Goal: Obtain resource: Download file/media

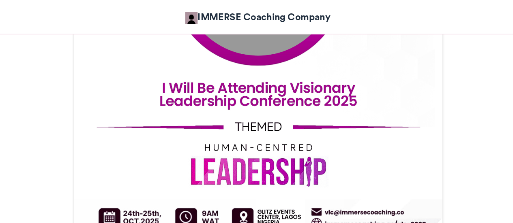
scroll to position [377, 0]
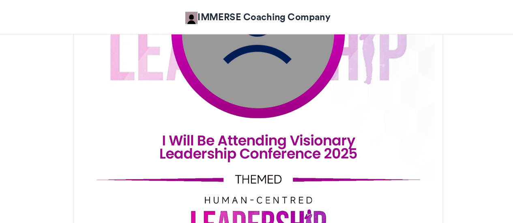
click at [252, 77] on img at bounding box center [256, 27] width 126 height 126
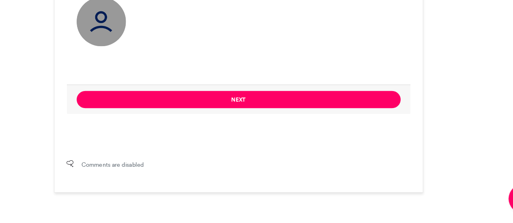
scroll to position [666, 0]
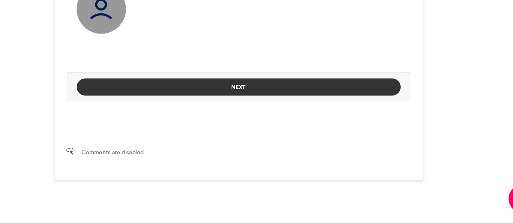
click at [265, 110] on button "Next" at bounding box center [256, 111] width 267 height 14
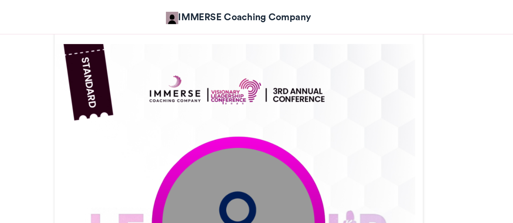
scroll to position [197, 0]
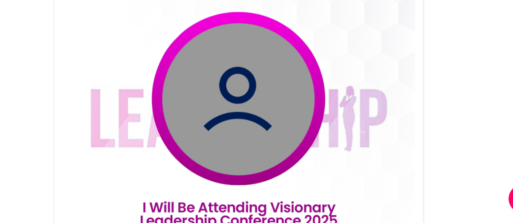
click at [252, 169] on img at bounding box center [256, 162] width 303 height 379
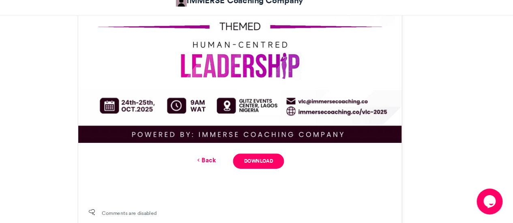
scroll to position [587, 0]
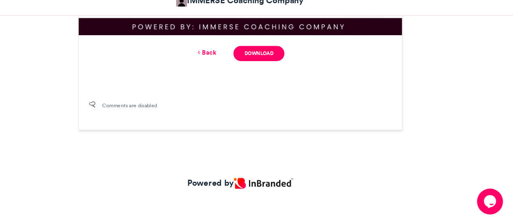
click at [226, 63] on link "Back" at bounding box center [224, 63] width 19 height 9
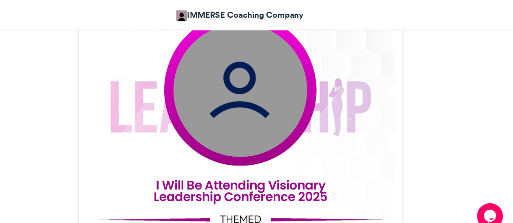
click at [262, 81] on img at bounding box center [256, 85] width 126 height 126
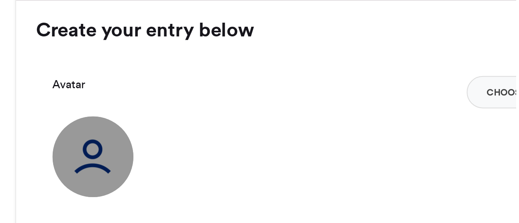
scroll to position [555, 0]
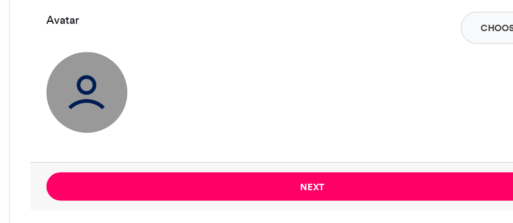
click at [146, 160] on img at bounding box center [143, 157] width 41 height 41
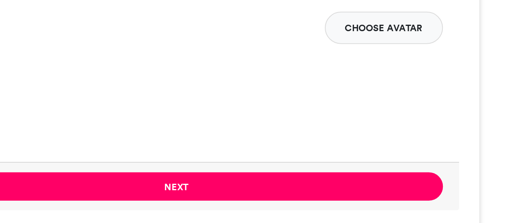
click at [351, 125] on button "Choose Avatar" at bounding box center [360, 125] width 59 height 16
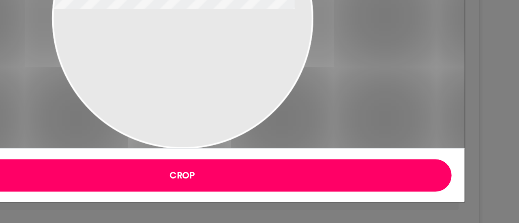
type input "******"
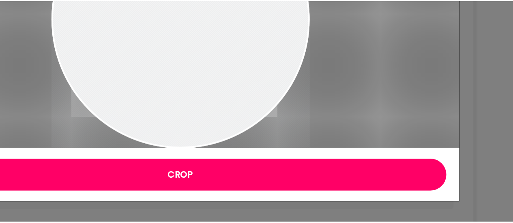
scroll to position [555, 0]
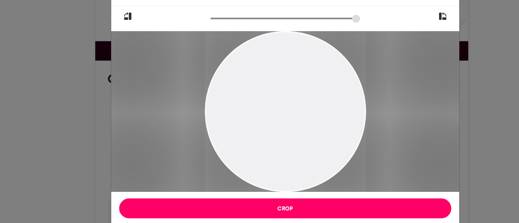
drag, startPoint x: 276, startPoint y: 108, endPoint x: 275, endPoint y: 139, distance: 31.6
click at [275, 139] on div at bounding box center [259, 137] width 131 height 164
drag, startPoint x: 275, startPoint y: 139, endPoint x: 284, endPoint y: 143, distance: 10.0
click at [284, 143] on div at bounding box center [259, 137] width 131 height 164
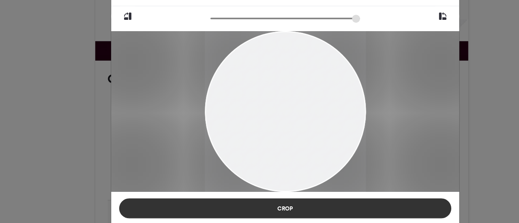
click at [268, 196] on button "Crop" at bounding box center [259, 199] width 270 height 16
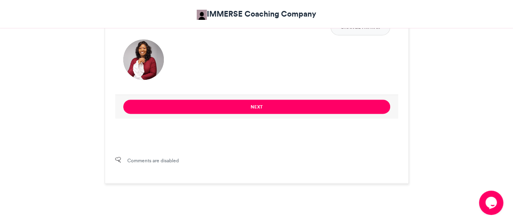
scroll to position [655, 0]
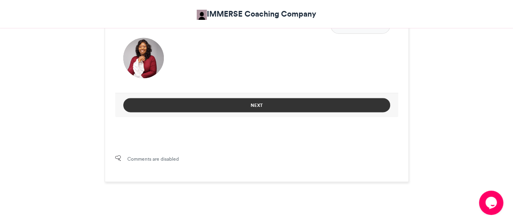
click at [262, 103] on button "Next" at bounding box center [256, 105] width 267 height 14
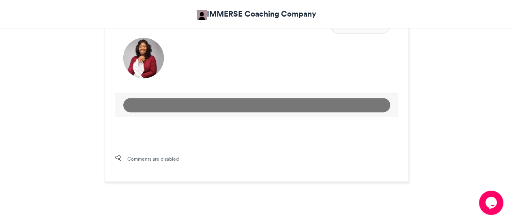
scroll to position [541, 0]
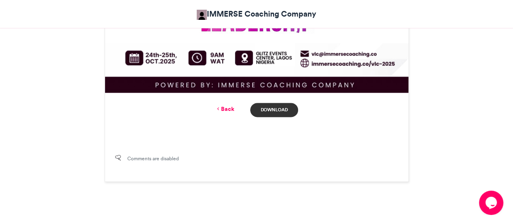
click at [267, 105] on link "Download" at bounding box center [273, 110] width 47 height 14
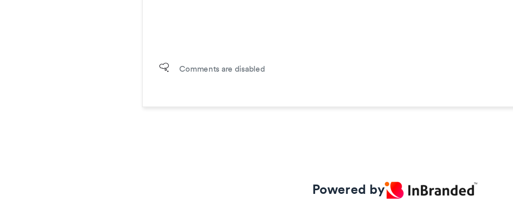
scroll to position [587, 0]
